Goal: Ask a question: Seek information or help from site administrators or community

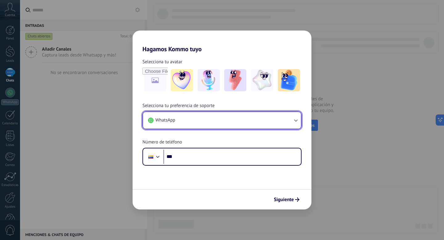
click at [295, 121] on icon "button" at bounding box center [296, 120] width 6 height 6
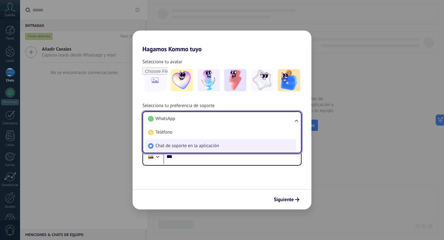
click at [243, 149] on li "Chat de soporte en la aplicación" at bounding box center [221, 146] width 150 height 14
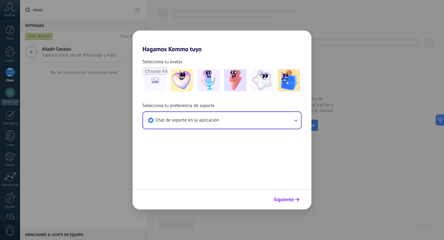
click at [287, 201] on span "Siguiente" at bounding box center [284, 199] width 20 height 4
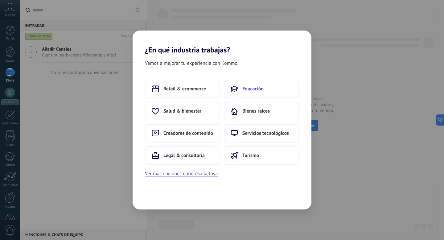
click at [274, 83] on button "Educación" at bounding box center [261, 89] width 75 height 18
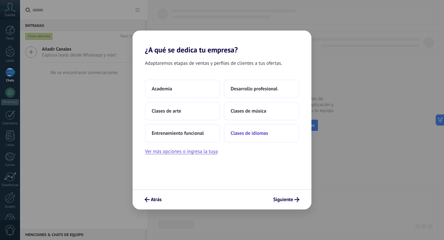
click at [246, 135] on span "Clases de idiomas" at bounding box center [249, 133] width 37 height 6
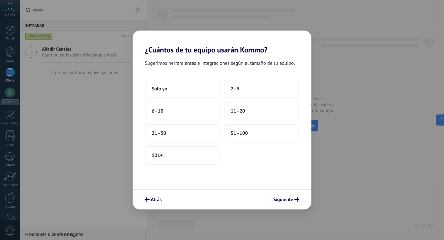
click at [87, 207] on div "¿Cuántos de tu equipo usarán Kommo? Sugerimos herramientas e integraciones segú…" at bounding box center [222, 120] width 444 height 240
click at [94, 173] on div "¿Cuántos de tu equipo usarán Kommo? Sugerimos herramientas e integraciones segú…" at bounding box center [222, 120] width 444 height 240
